Goal: Task Accomplishment & Management: Complete application form

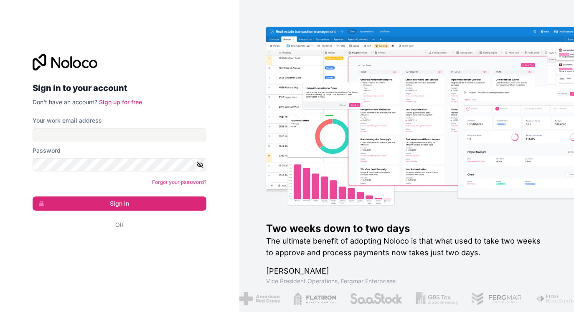
click at [68, 247] on div "Sign in with Google. Opens in new tab" at bounding box center [116, 247] width 167 height 18
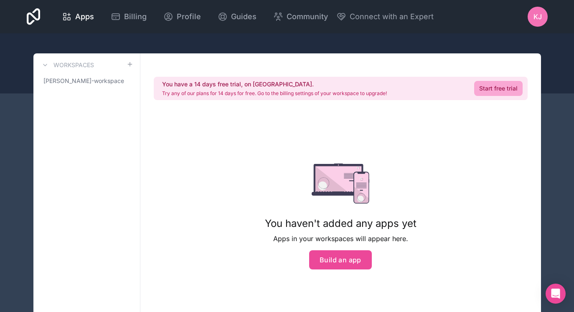
click at [538, 16] on span "KJ" at bounding box center [537, 17] width 8 height 10
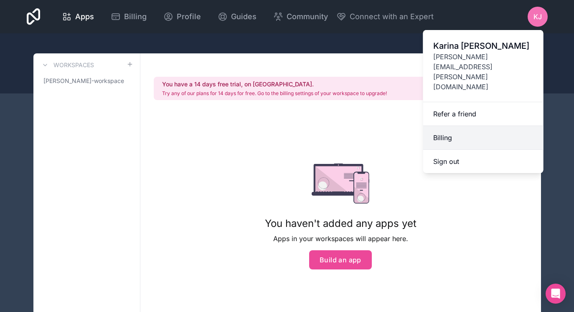
click at [468, 126] on link "Billing" at bounding box center [483, 138] width 120 height 24
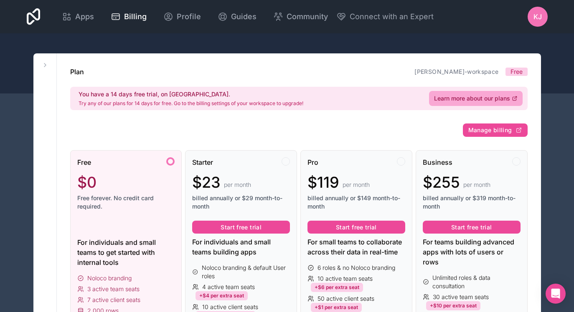
click at [155, 189] on div "$0" at bounding box center [126, 182] width 98 height 17
click at [540, 36] on div at bounding box center [287, 63] width 574 height 60
click at [46, 66] on icon at bounding box center [45, 65] width 7 height 7
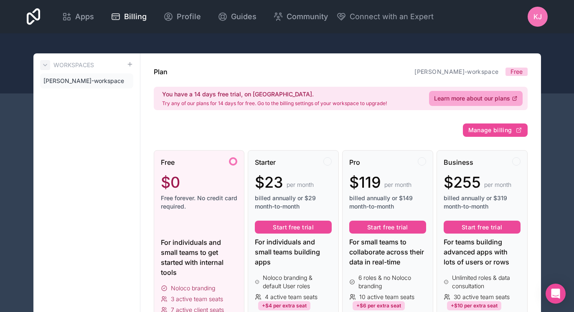
click at [44, 61] on button at bounding box center [45, 65] width 10 height 10
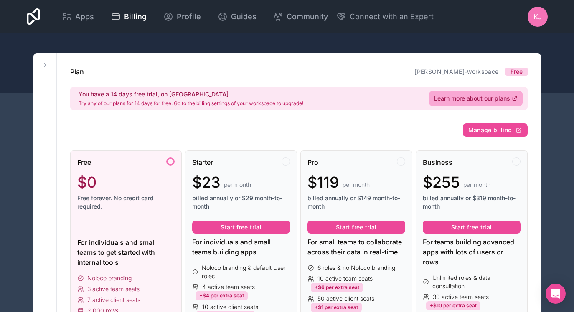
click at [533, 16] on span "KJ" at bounding box center [537, 17] width 8 height 10
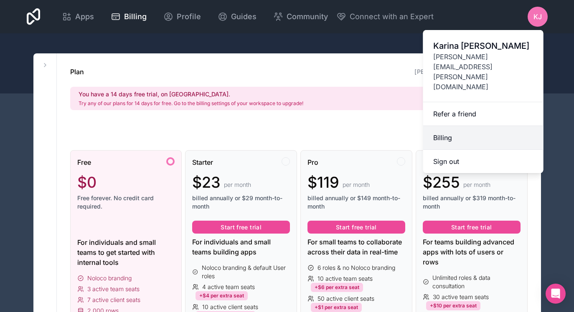
click at [447, 126] on link "Billing" at bounding box center [483, 138] width 120 height 24
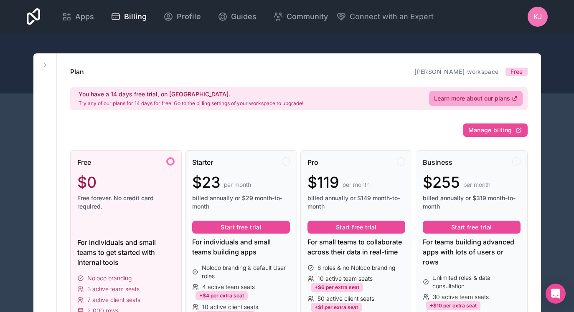
click at [41, 8] on div at bounding box center [34, 17] width 14 height 20
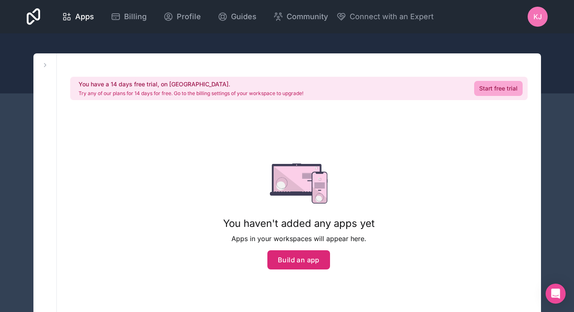
click at [300, 263] on button "Build an app" at bounding box center [298, 260] width 63 height 19
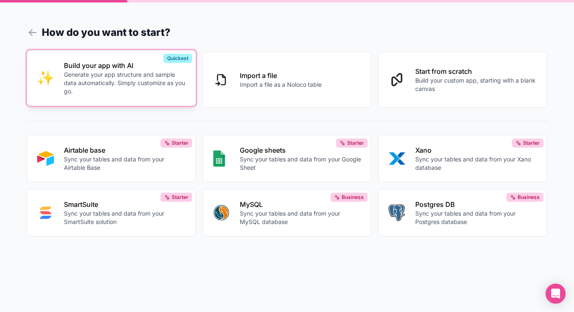
click at [159, 106] on button "Build your app with AI Generate your app structure and sample data automaticall…" at bounding box center [111, 78] width 169 height 56
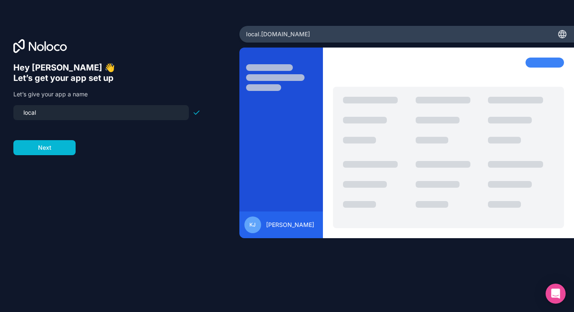
click at [53, 113] on input "local" at bounding box center [100, 113] width 165 height 12
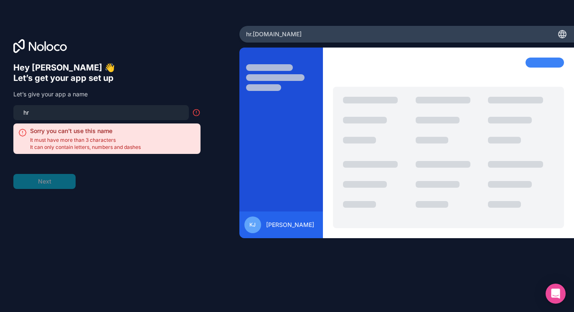
type input "h"
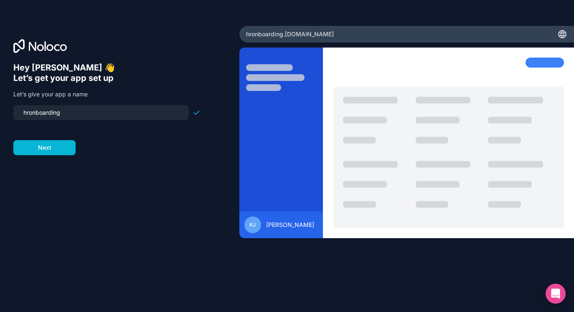
click at [48, 109] on input "hronboarding" at bounding box center [100, 113] width 165 height 12
type input "uwyconboarding"
click at [39, 152] on button "Next" at bounding box center [44, 147] width 62 height 15
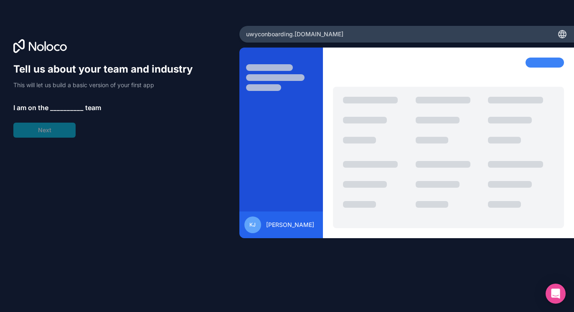
click at [63, 107] on span "__________" at bounding box center [66, 108] width 33 height 10
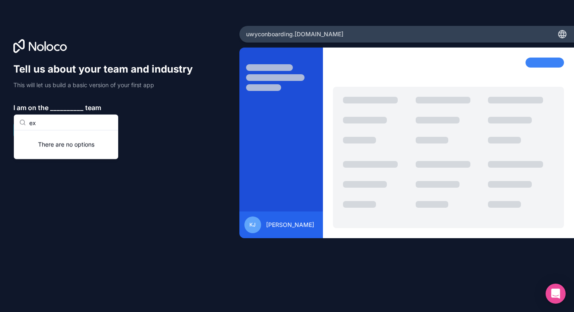
type input "e"
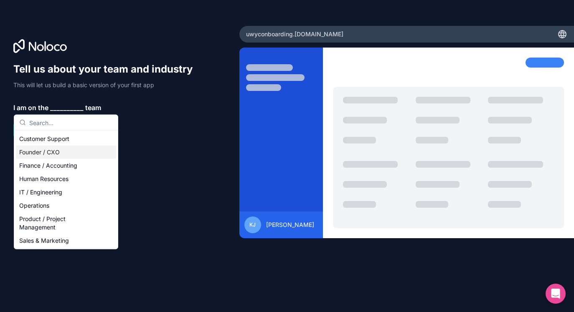
click at [60, 149] on div "Founder / CXO" at bounding box center [66, 152] width 100 height 13
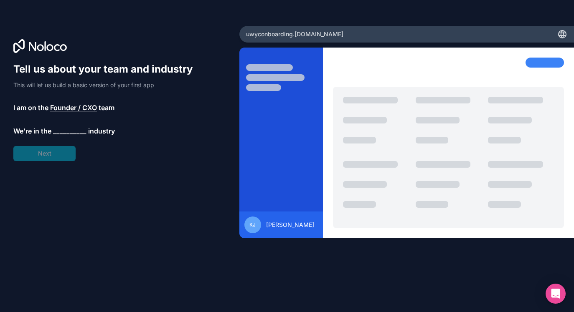
click at [72, 130] on span "__________" at bounding box center [69, 131] width 33 height 10
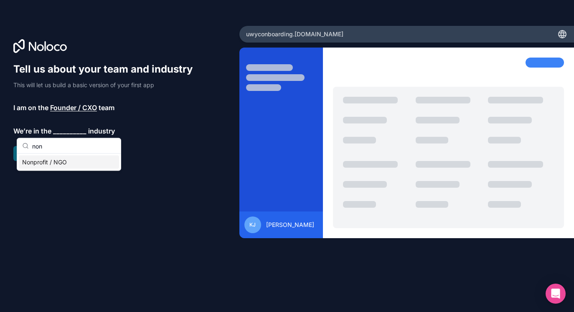
type input "non"
click at [71, 161] on div "Nonprofit / NGO" at bounding box center [69, 162] width 100 height 13
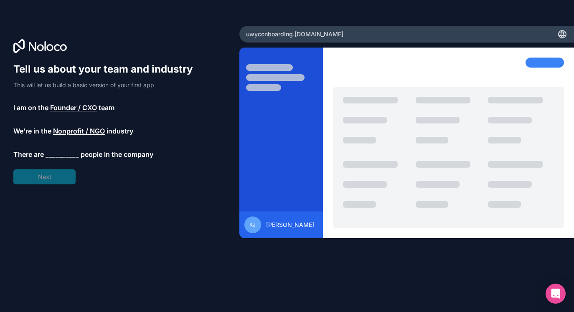
click at [70, 155] on span "__________" at bounding box center [62, 154] width 33 height 10
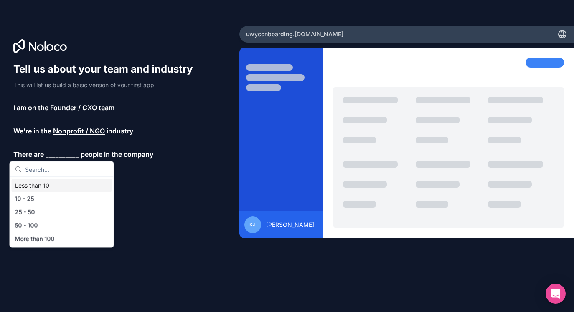
click at [50, 184] on div "Less than 10" at bounding box center [62, 185] width 100 height 13
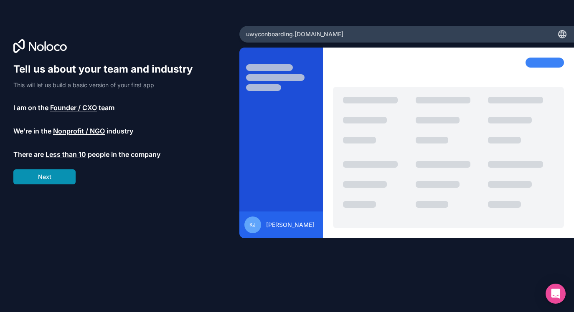
click at [53, 178] on button "Next" at bounding box center [44, 177] width 62 height 15
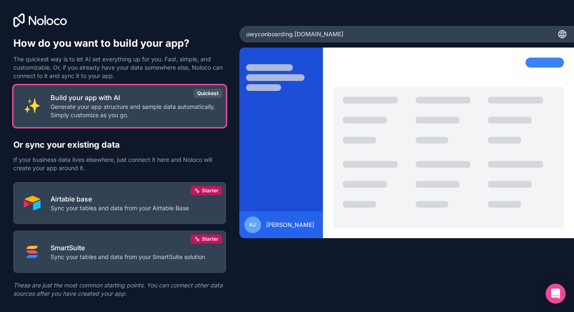
click at [78, 104] on p "Generate your app structure and sample data automatically. Simply customize as …" at bounding box center [133, 111] width 165 height 17
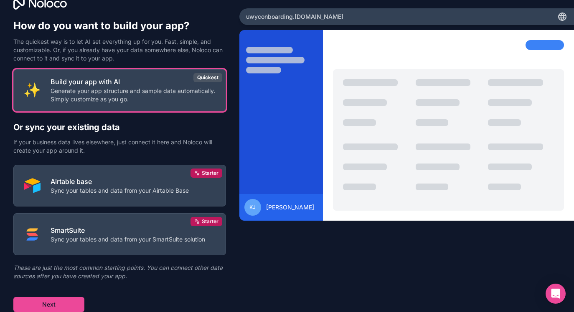
scroll to position [18, 0]
click at [45, 301] on button "Next" at bounding box center [48, 304] width 71 height 15
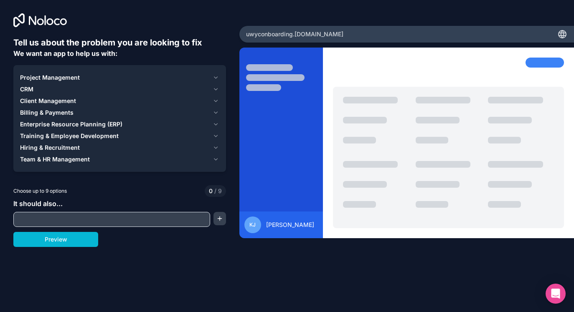
click at [214, 157] on icon "button" at bounding box center [216, 159] width 6 height 7
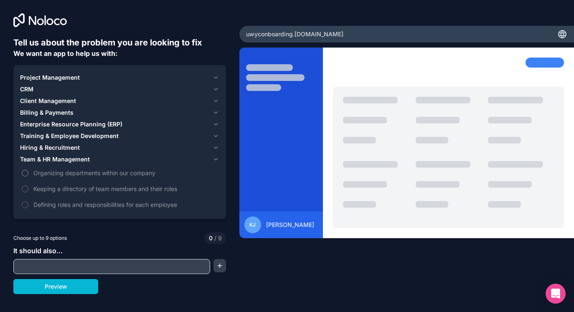
click at [23, 172] on button "Organizing departments within our company" at bounding box center [25, 173] width 7 height 7
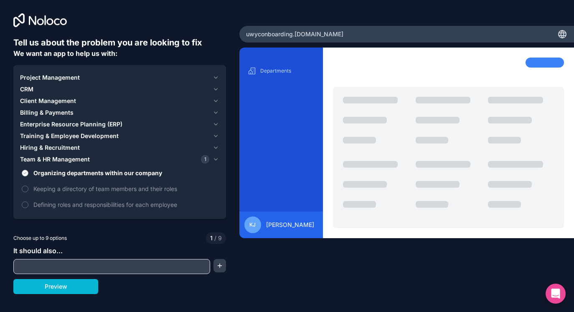
click at [23, 172] on button "Organizing departments within our company" at bounding box center [25, 173] width 7 height 7
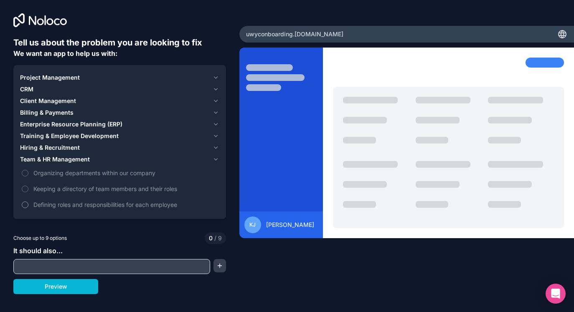
click at [23, 201] on label "Defining roles and responsibilities for each employee" at bounding box center [119, 204] width 199 height 15
click at [23, 202] on button "Defining roles and responsibilities for each employee" at bounding box center [25, 205] width 7 height 7
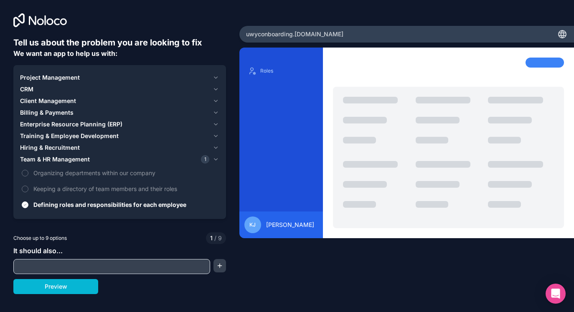
click at [213, 147] on icon "button" at bounding box center [216, 147] width 6 height 7
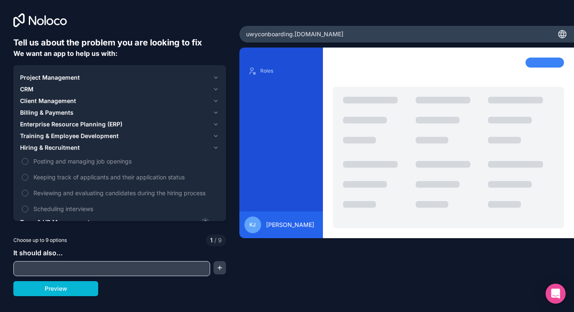
click at [211, 146] on button "Hiring & Recruitment" at bounding box center [119, 148] width 199 height 12
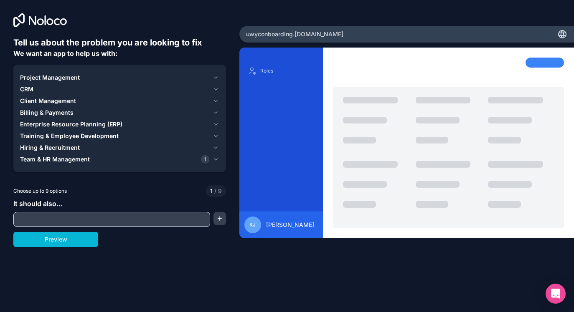
click at [218, 135] on icon "button" at bounding box center [216, 136] width 6 height 7
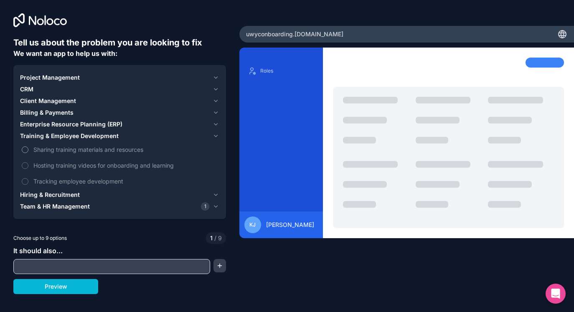
click at [104, 147] on span "Sharing training materials and resources" at bounding box center [125, 149] width 184 height 9
click at [28, 147] on button "Sharing training materials and resources" at bounding box center [25, 150] width 7 height 7
click at [93, 167] on span "Hosting training videos for onboarding and learning" at bounding box center [125, 165] width 184 height 9
click at [28, 167] on button "Hosting training videos for onboarding and learning" at bounding box center [25, 165] width 7 height 7
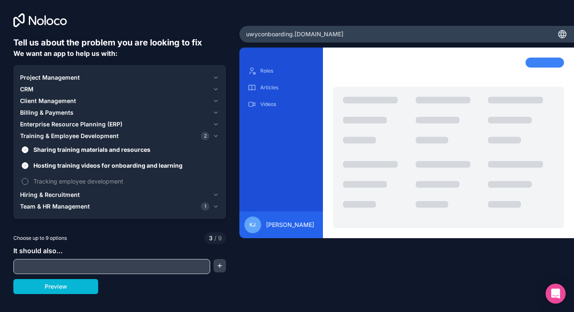
click at [87, 182] on span "Tracking employee development" at bounding box center [125, 181] width 184 height 9
click at [28, 182] on button "Tracking employee development" at bounding box center [25, 181] width 7 height 7
click at [93, 167] on span "Hosting training videos for onboarding and learning" at bounding box center [125, 165] width 184 height 9
click at [28, 167] on button "Hosting training videos for onboarding and learning" at bounding box center [25, 165] width 7 height 7
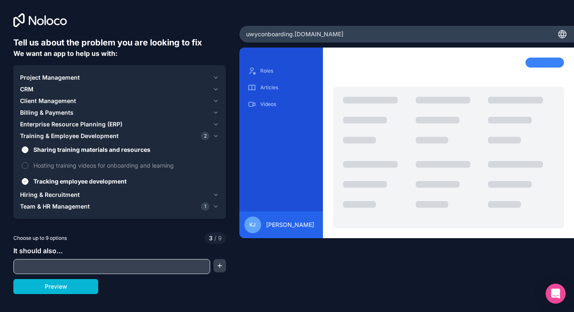
click at [216, 134] on icon "button" at bounding box center [216, 136] width 6 height 7
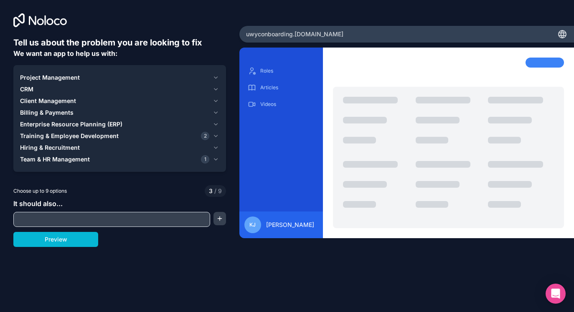
click at [215, 123] on icon "button" at bounding box center [216, 124] width 6 height 7
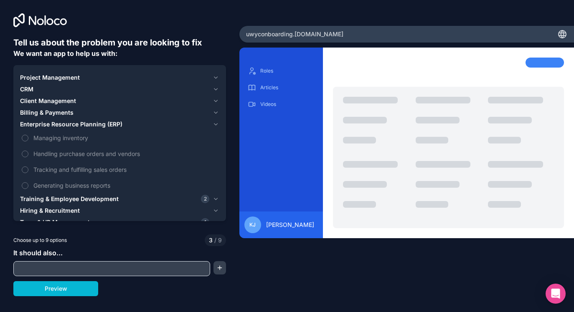
click at [215, 123] on icon "button" at bounding box center [216, 124] width 6 height 7
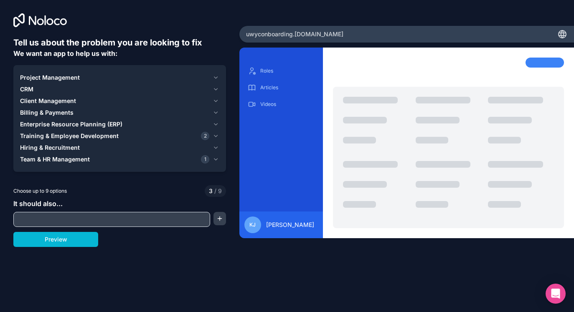
click at [216, 109] on button "Billing & Payments" at bounding box center [119, 113] width 199 height 12
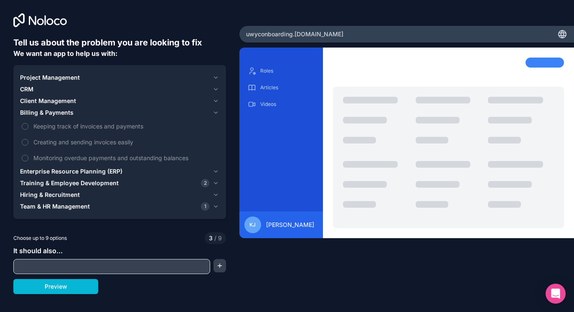
click at [216, 110] on icon "button" at bounding box center [216, 112] width 6 height 7
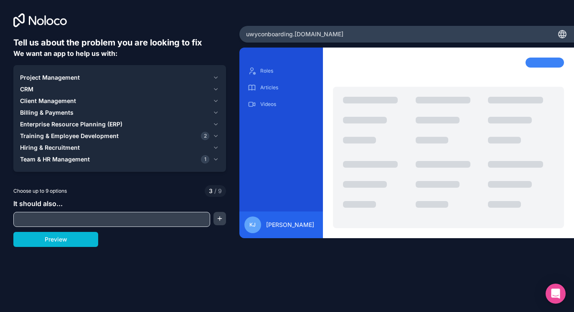
click at [217, 102] on icon "button" at bounding box center [216, 101] width 6 height 7
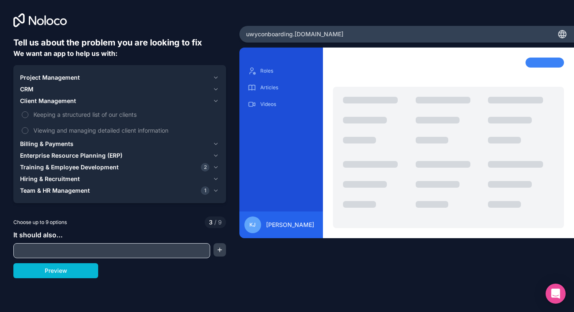
click at [216, 101] on icon "button" at bounding box center [215, 101] width 3 height 2
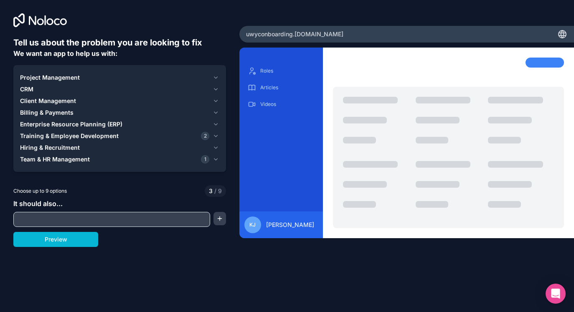
click at [216, 86] on icon "button" at bounding box center [216, 89] width 6 height 7
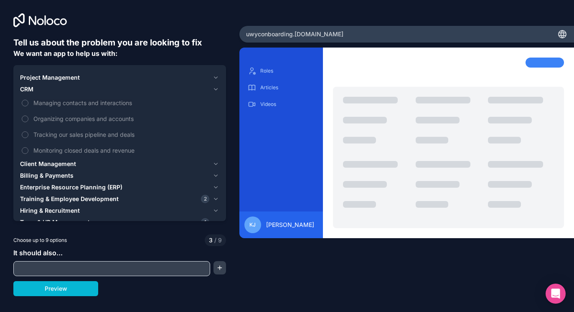
click at [216, 86] on icon "button" at bounding box center [216, 89] width 6 height 7
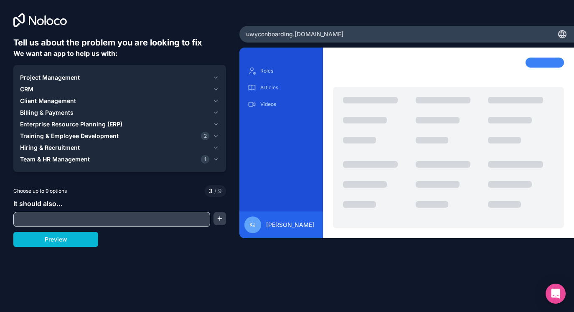
click at [216, 76] on icon "button" at bounding box center [216, 77] width 6 height 7
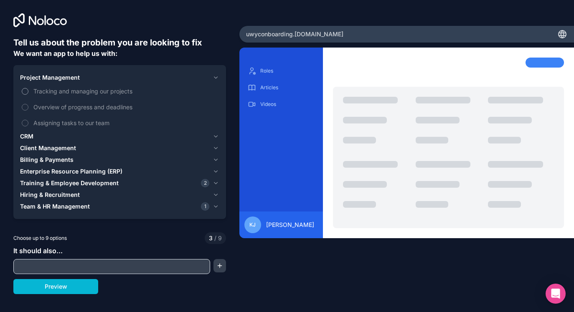
click at [96, 90] on span "Tracking and managing our projects" at bounding box center [125, 91] width 184 height 9
click at [28, 90] on button "Tracking and managing our projects" at bounding box center [25, 91] width 7 height 7
click at [84, 110] on span "Overview of progress and deadlines" at bounding box center [125, 107] width 184 height 9
click at [28, 110] on button "Overview of progress and deadlines" at bounding box center [25, 107] width 7 height 7
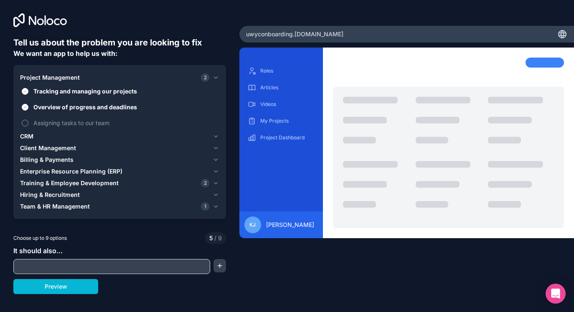
click at [73, 126] on span "Assigning tasks to our team" at bounding box center [125, 123] width 184 height 9
click at [28, 126] on button "Assigning tasks to our team" at bounding box center [25, 123] width 7 height 7
click at [215, 76] on icon "button" at bounding box center [216, 77] width 6 height 7
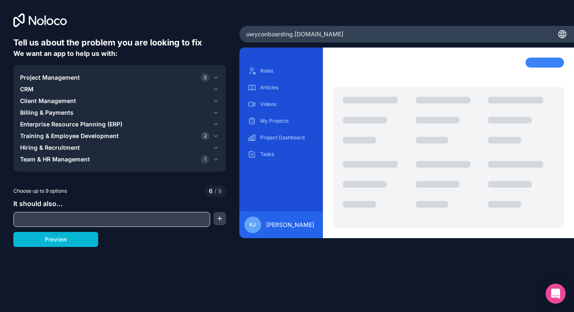
click at [216, 145] on icon "button" at bounding box center [216, 147] width 6 height 7
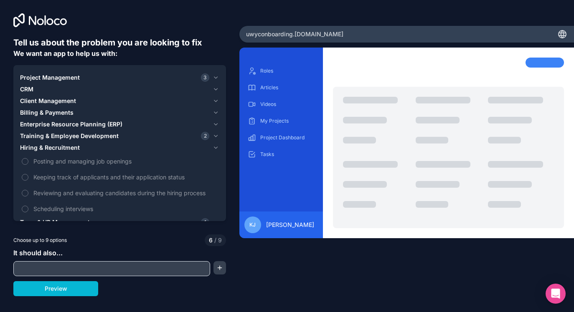
click at [217, 148] on icon "button" at bounding box center [215, 148] width 3 height 2
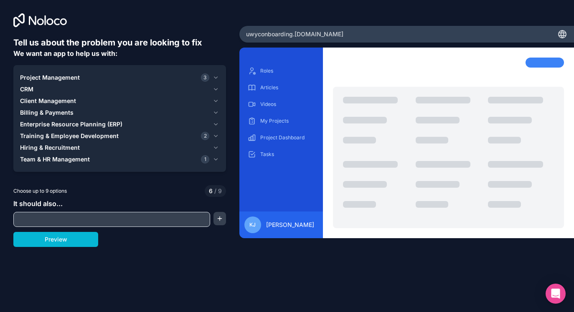
click at [214, 160] on icon "button" at bounding box center [216, 159] width 6 height 7
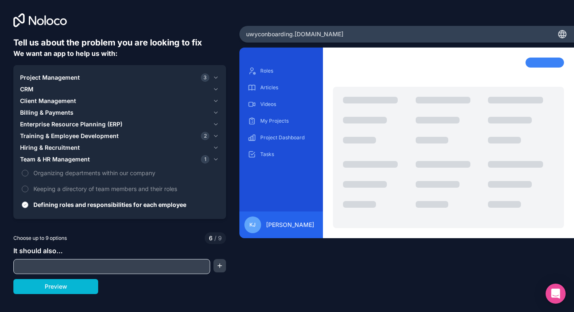
click at [149, 208] on span "Defining roles and responsibilities for each employee" at bounding box center [125, 204] width 184 height 9
click at [28, 208] on button "Defining roles and responsibilities for each employee" at bounding box center [25, 205] width 7 height 7
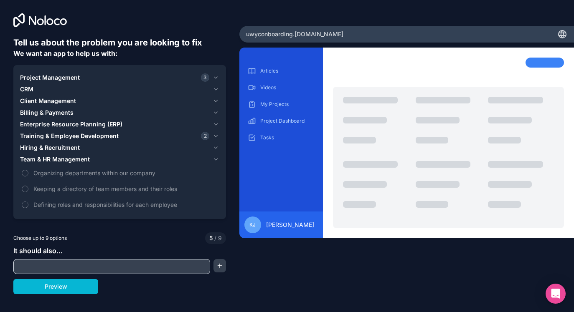
click at [215, 156] on icon "button" at bounding box center [216, 159] width 6 height 7
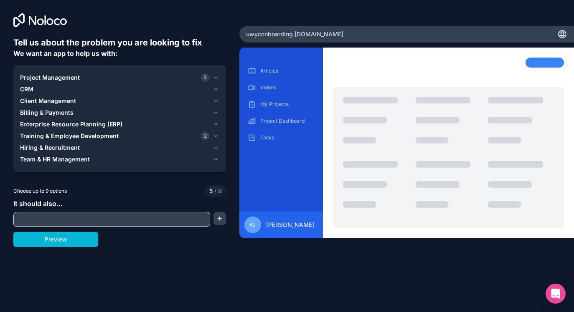
click at [133, 216] on input "text" at bounding box center [111, 220] width 192 height 12
click at [75, 213] on div "Help me hiring a new employee." at bounding box center [111, 219] width 197 height 15
click at [75, 216] on input "Help me hiring a new employee." at bounding box center [111, 220] width 192 height 12
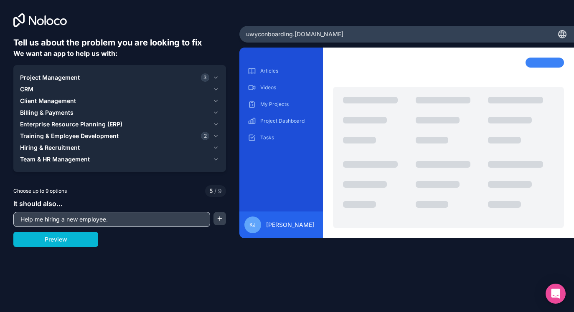
click at [75, 216] on input "Help me hiring a new employee." at bounding box center [111, 220] width 192 height 12
type input "help an employee get trained and review employee handbook"
click at [59, 242] on button "Preview" at bounding box center [55, 239] width 85 height 15
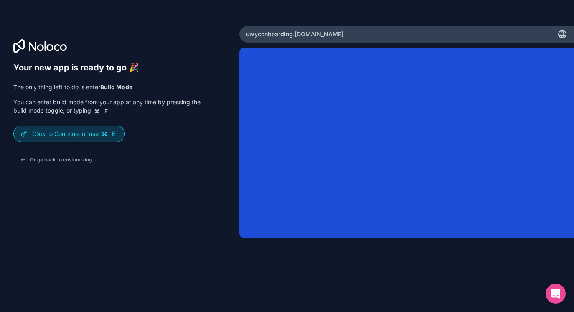
click at [50, 131] on p "Click to Continue, or use E" at bounding box center [75, 134] width 86 height 8
